Goal: Task Accomplishment & Management: Manage account settings

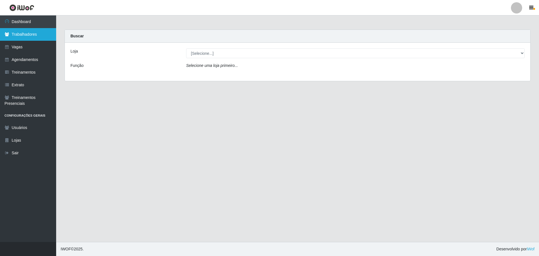
click at [26, 34] on link "Trabalhadores" at bounding box center [28, 34] width 56 height 13
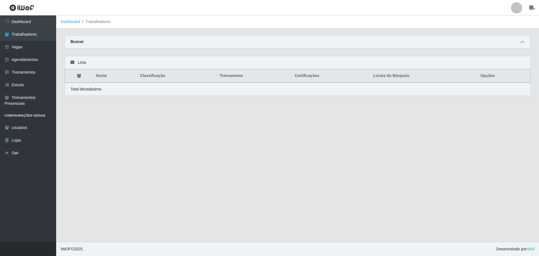
click at [523, 42] on icon at bounding box center [523, 42] width 4 height 4
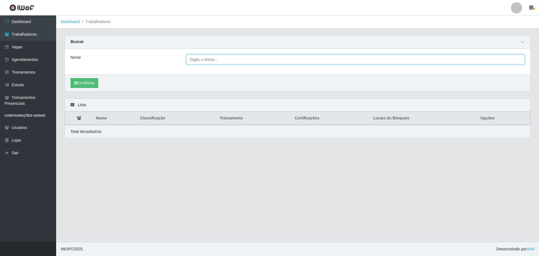
click at [216, 64] on input "Nome" at bounding box center [355, 59] width 339 height 10
type input "raianne"
click at [70, 78] on button "Confirmar" at bounding box center [84, 83] width 28 height 10
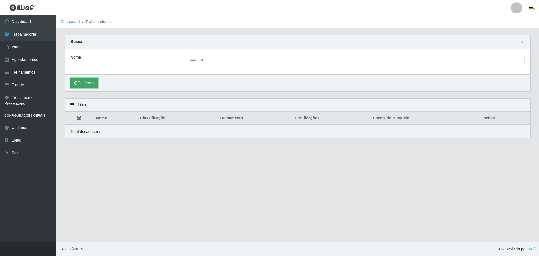
click at [82, 83] on button "Confirmar" at bounding box center [84, 83] width 28 height 10
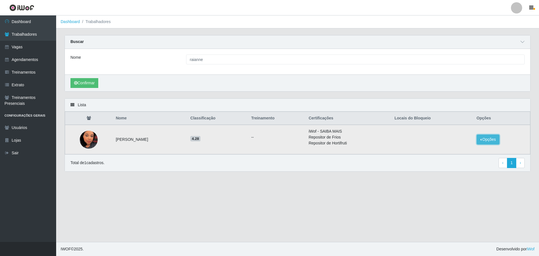
click at [490, 138] on button "Opções" at bounding box center [488, 139] width 23 height 10
click at [469, 151] on button "Bloquear - Loja" at bounding box center [453, 147] width 45 height 12
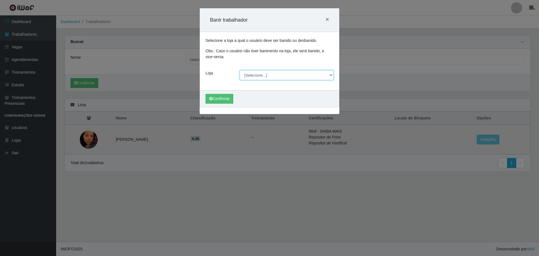
click at [268, 74] on select "[Selecione...] Minimercado Filezão O Filezão - Centenário" at bounding box center [287, 75] width 94 height 10
click at [262, 104] on div "Confirmar" at bounding box center [269, 98] width 139 height 17
click at [265, 79] on select "[Selecione...] Minimercado Filezão O Filezão - Centenário" at bounding box center [287, 75] width 94 height 10
select select "203"
click at [240, 70] on select "[Selecione...] Minimercado Filezão O Filezão - Centenário" at bounding box center [287, 75] width 94 height 10
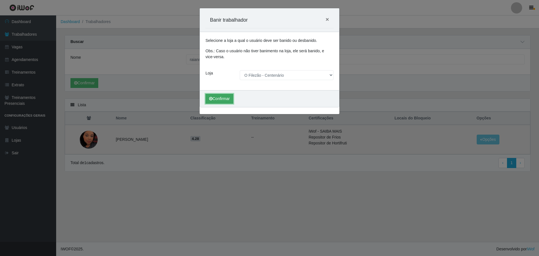
click at [228, 99] on button "Confirmar" at bounding box center [220, 99] width 28 height 10
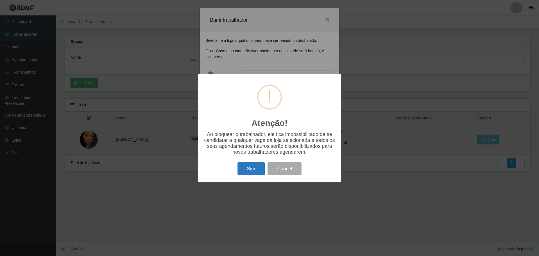
click at [249, 169] on button "Sim" at bounding box center [251, 168] width 27 height 13
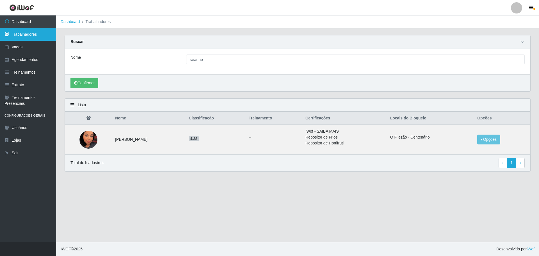
click at [26, 34] on link "Trabalhadores" at bounding box center [28, 34] width 56 height 13
click at [28, 21] on link "Dashboard" at bounding box center [28, 21] width 56 height 13
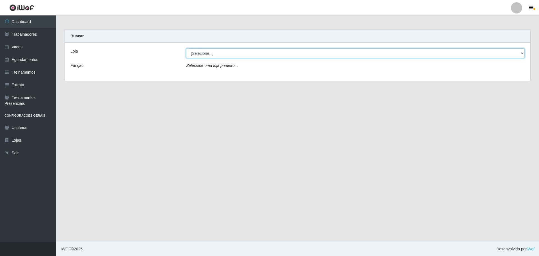
drag, startPoint x: 223, startPoint y: 50, endPoint x: 221, endPoint y: 56, distance: 5.9
click at [223, 50] on select "[Selecione...] Minimercado Filezão O Filezão - Centenário" at bounding box center [355, 53] width 339 height 10
select select "203"
click at [186, 48] on select "[Selecione...] Minimercado Filezão O Filezão - Centenário" at bounding box center [355, 53] width 339 height 10
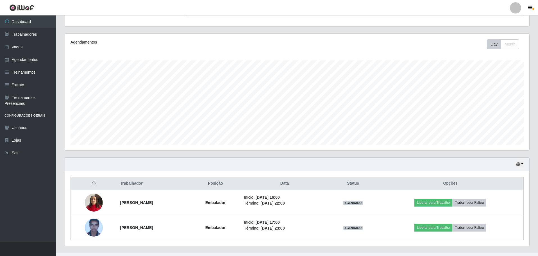
scroll to position [67, 0]
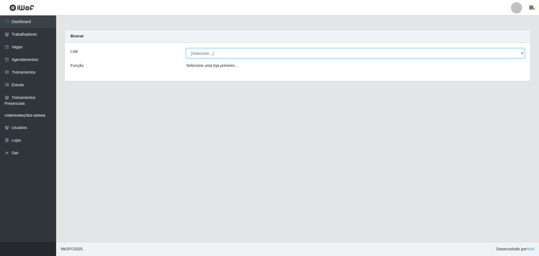
drag, startPoint x: 241, startPoint y: 53, endPoint x: 239, endPoint y: 56, distance: 3.7
click at [240, 53] on select "[Selecione...] Minimercado Filezão O Filezão - Centenário" at bounding box center [355, 53] width 339 height 10
select select "203"
click at [186, 48] on select "[Selecione...] Minimercado Filezão O Filezão - Centenário" at bounding box center [355, 53] width 339 height 10
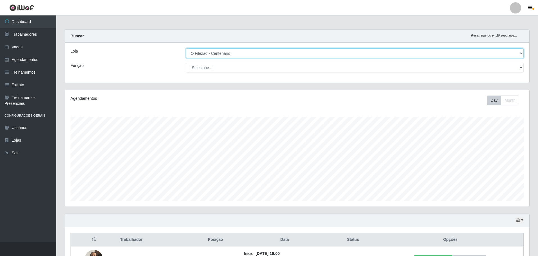
scroll to position [117, 464]
